Goal: Task Accomplishment & Management: Manage account settings

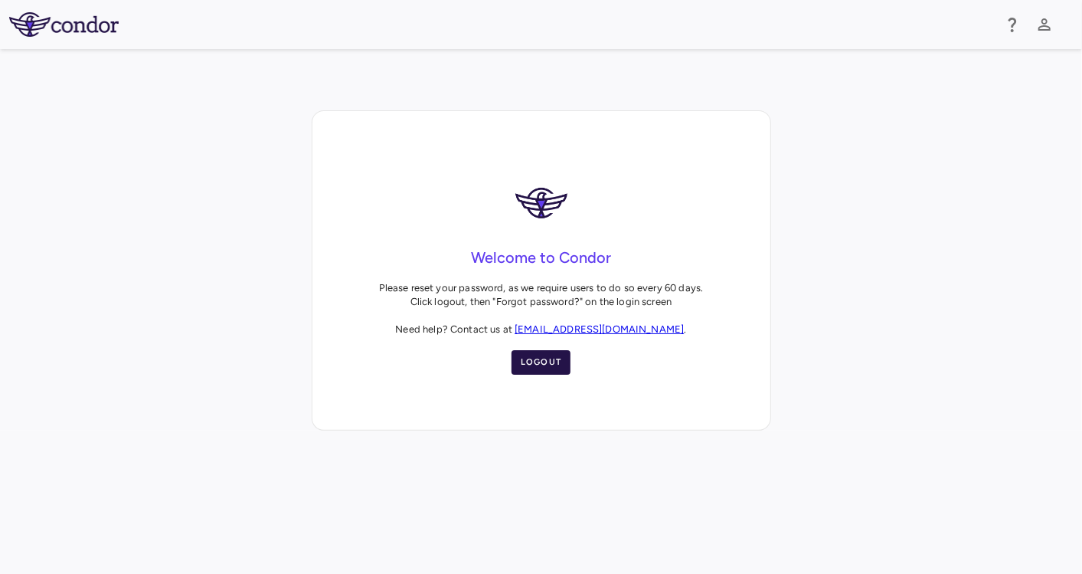
click at [545, 368] on button "Logout" at bounding box center [542, 362] width 60 height 25
click at [549, 366] on button "Logout" at bounding box center [542, 362] width 60 height 25
